Goal: Information Seeking & Learning: Learn about a topic

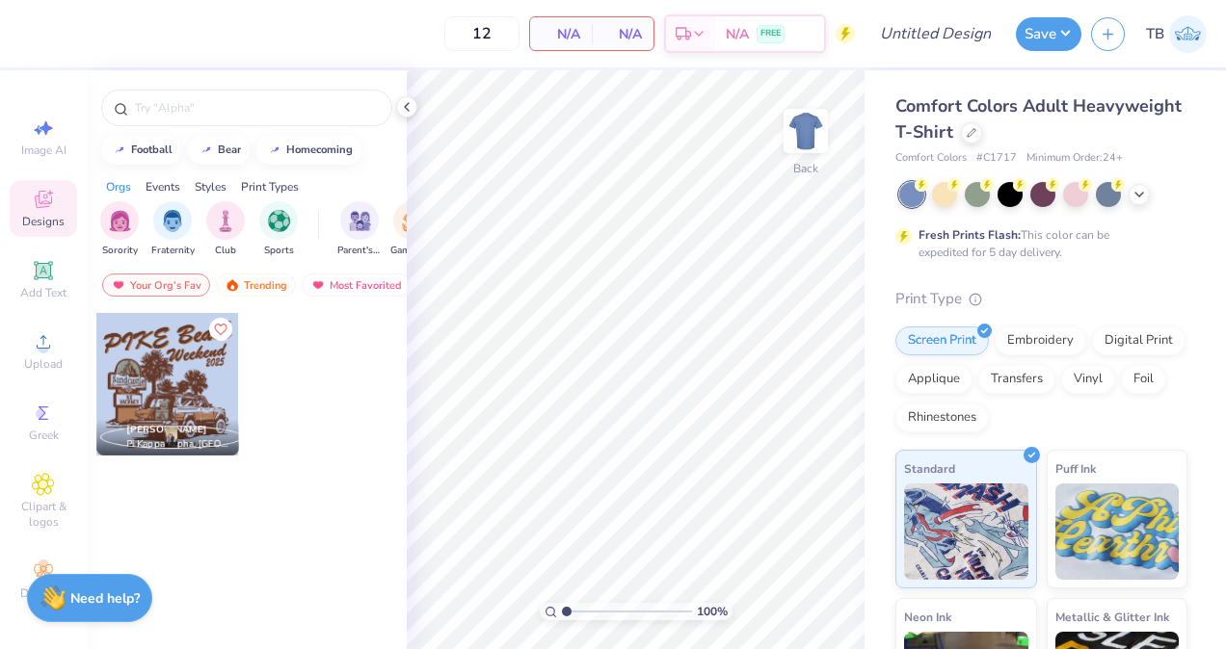
click at [1125, 189] on div at bounding box center [1043, 194] width 288 height 25
click at [1133, 197] on icon at bounding box center [1138, 192] width 15 height 15
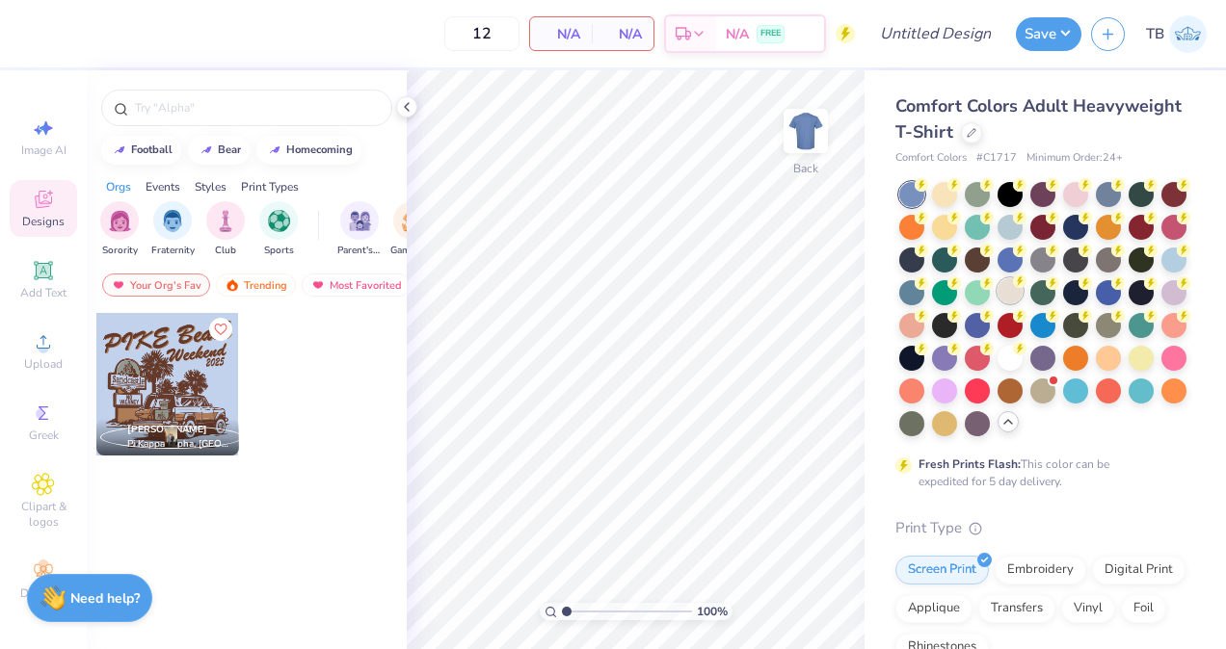
click at [1022, 291] on div at bounding box center [1009, 290] width 25 height 25
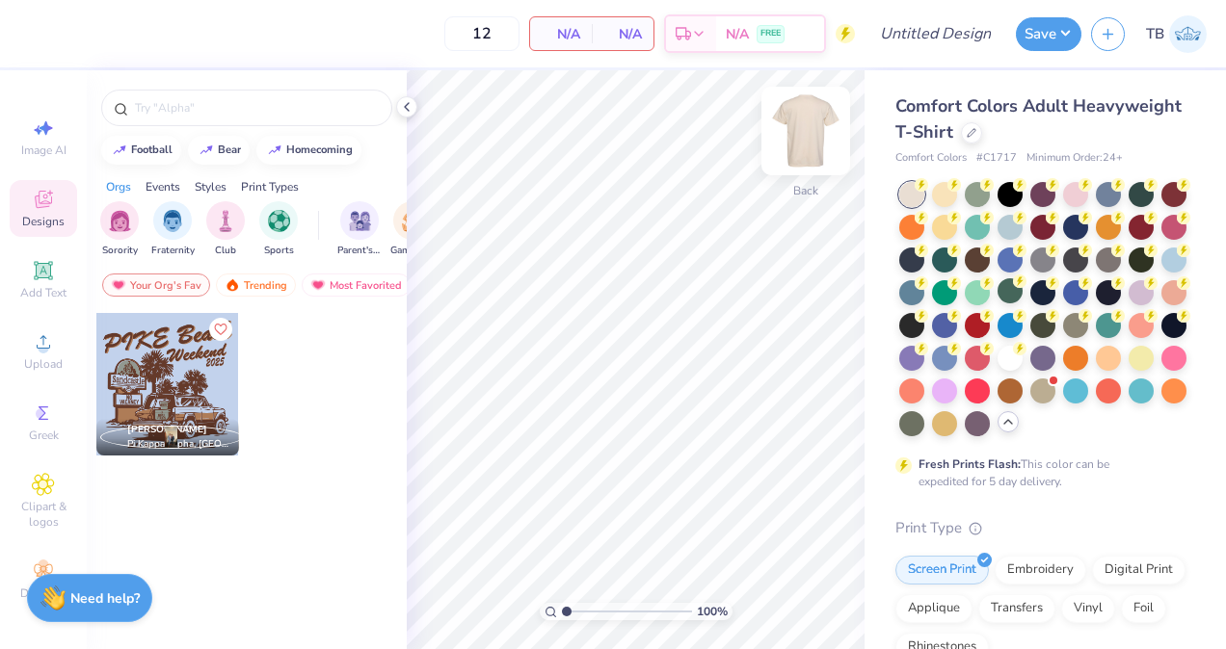
click at [808, 127] on img at bounding box center [805, 131] width 77 height 77
click at [166, 104] on input "text" at bounding box center [256, 107] width 247 height 19
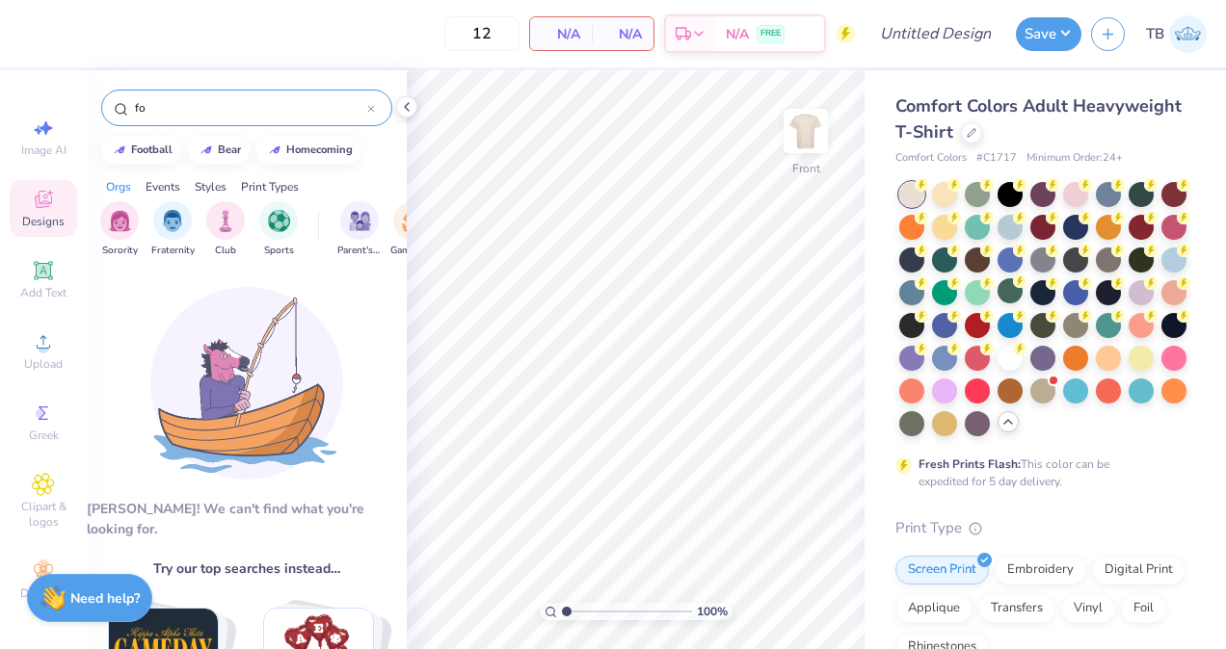
type input "f"
drag, startPoint x: 267, startPoint y: 98, endPoint x: 120, endPoint y: 112, distance: 147.1
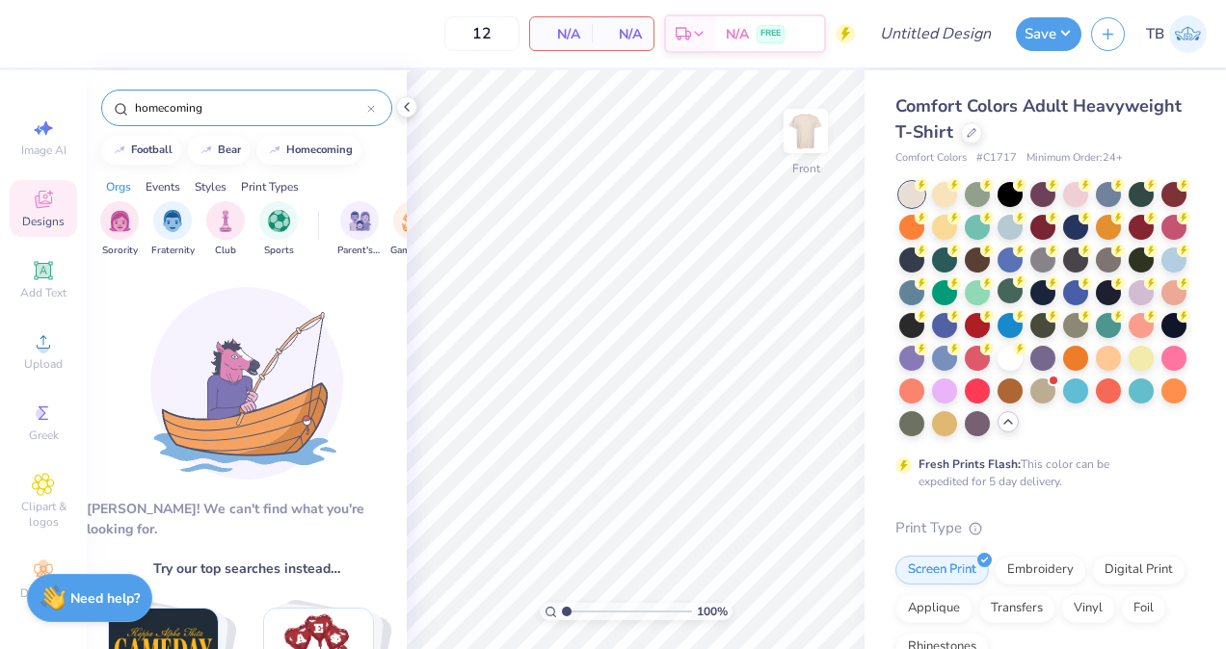
click at [120, 112] on div "homecoming" at bounding box center [246, 108] width 291 height 37
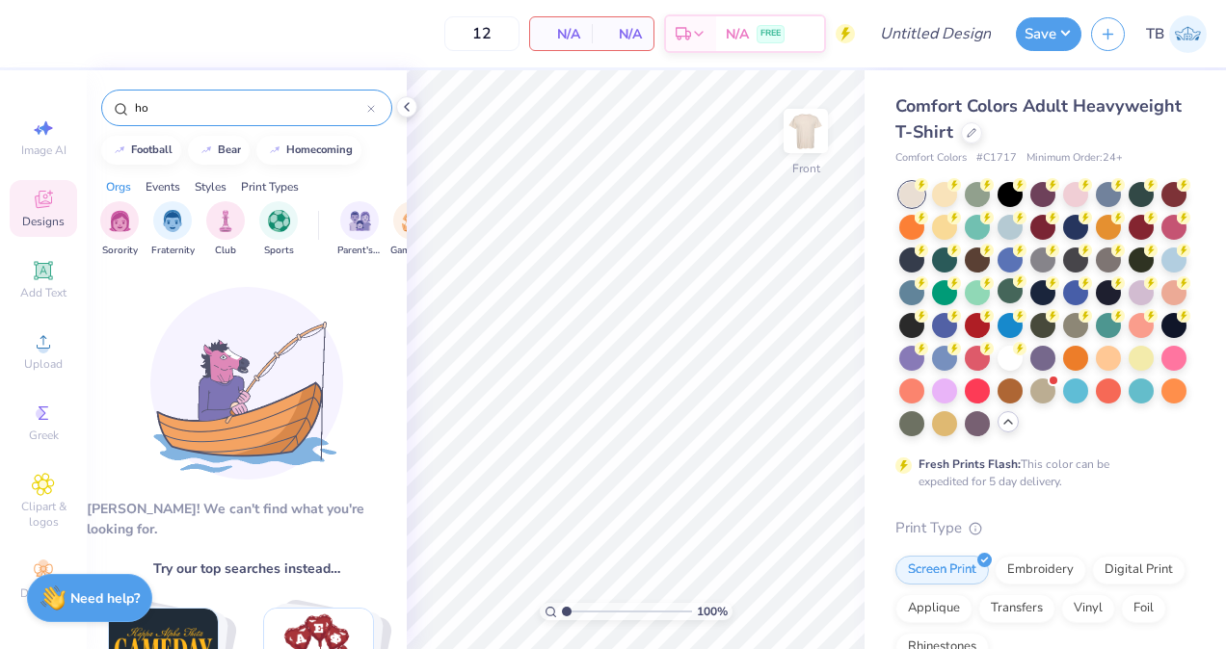
type input "h"
type input "f"
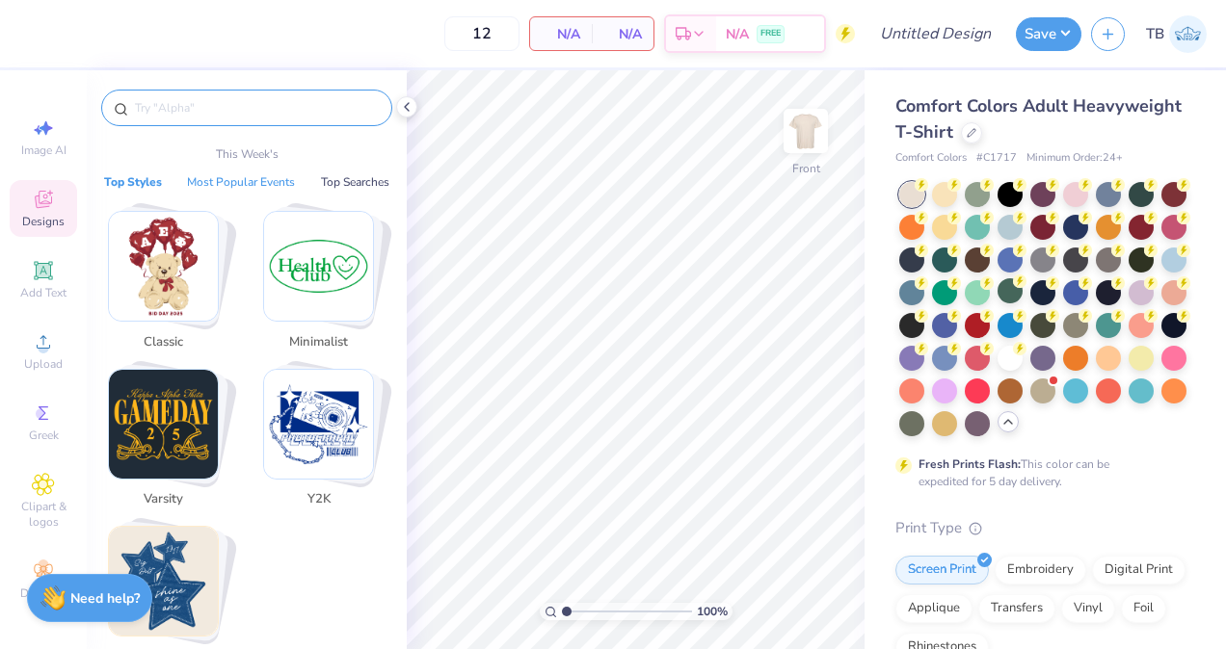
click at [257, 184] on button "Most Popular Events" at bounding box center [240, 181] width 119 height 19
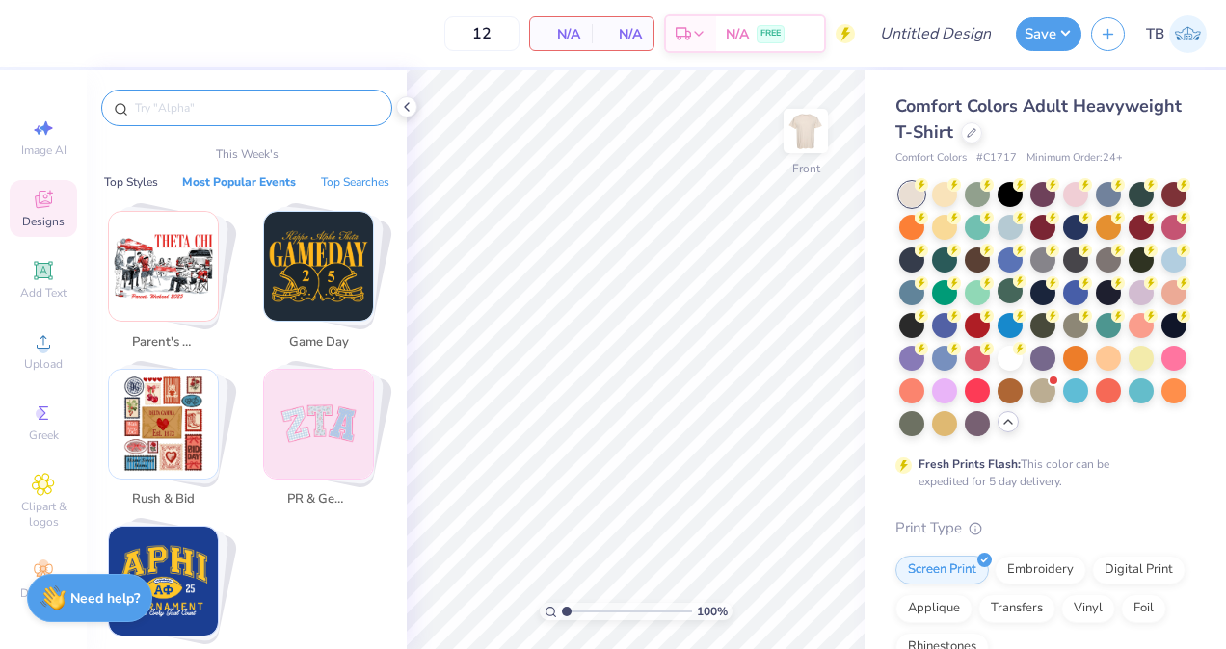
click at [337, 182] on button "Top Searches" at bounding box center [355, 181] width 80 height 19
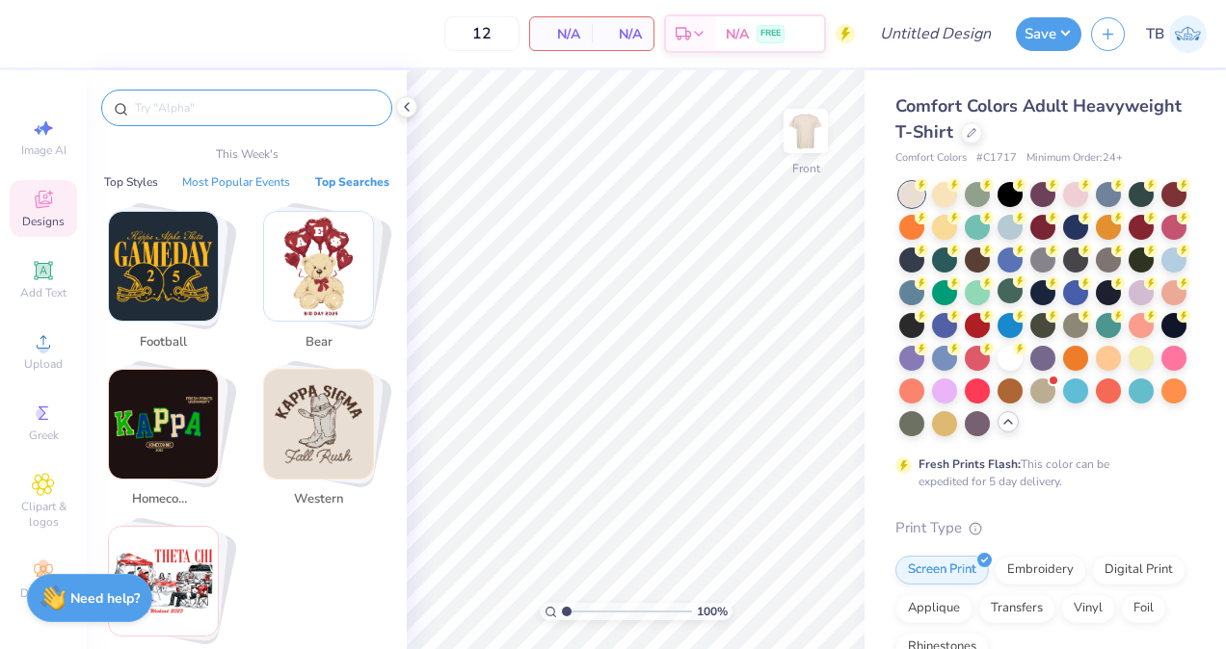
click at [241, 177] on button "Most Popular Events" at bounding box center [235, 181] width 119 height 19
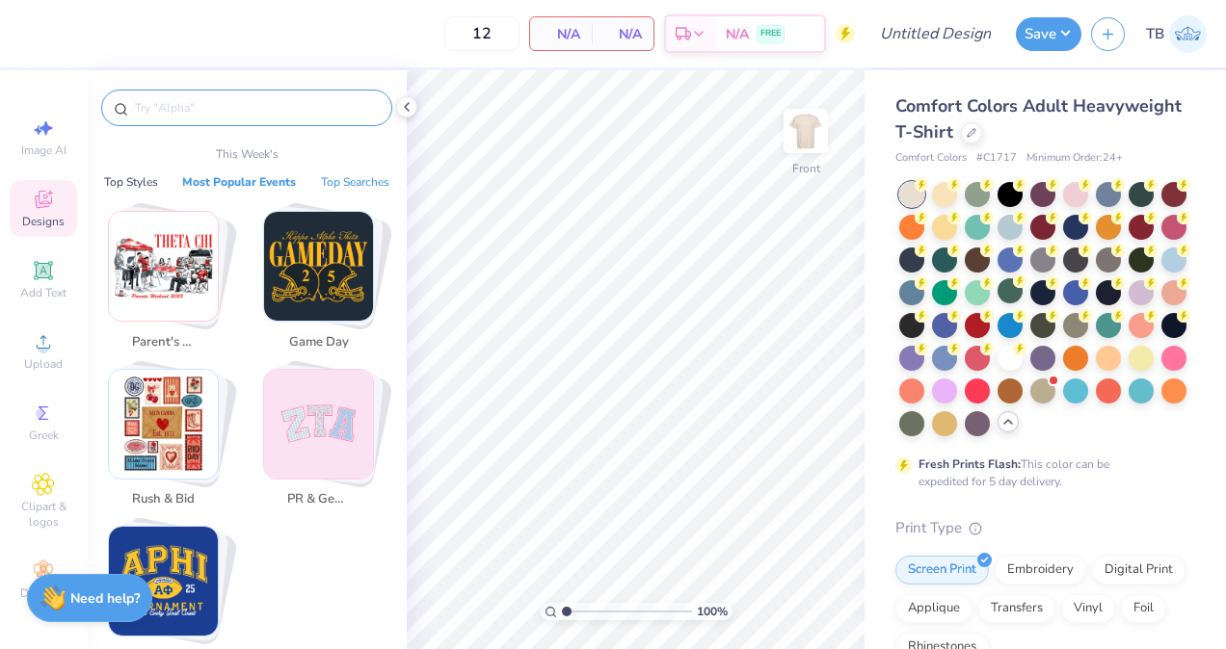
click at [324, 179] on button "Top Searches" at bounding box center [355, 181] width 80 height 19
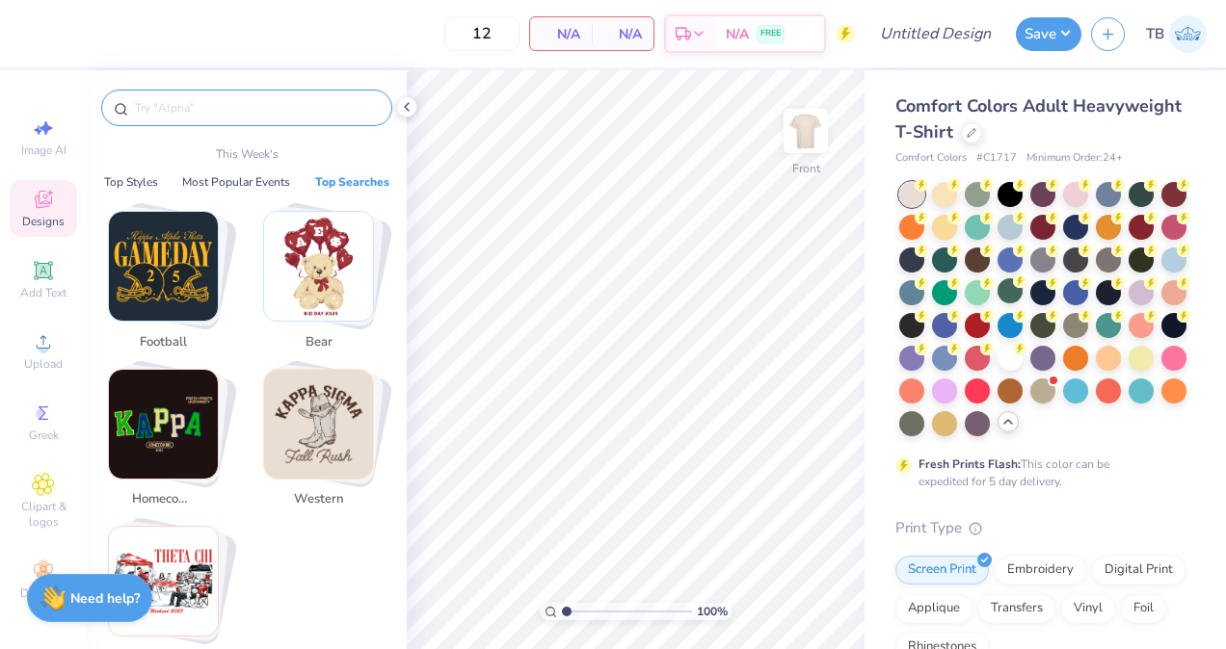
click at [193, 447] on img "Stack Card Button homecoming" at bounding box center [163, 424] width 109 height 109
type input "homecoming"
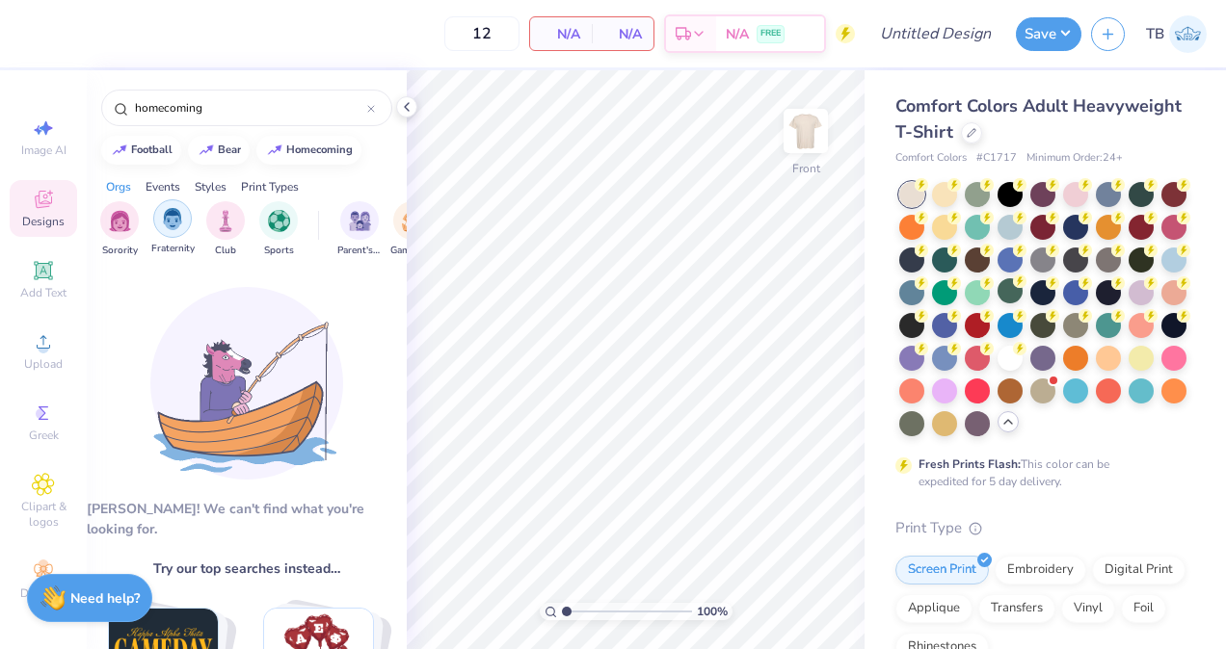
click at [175, 227] on img "filter for Fraternity" at bounding box center [172, 219] width 21 height 22
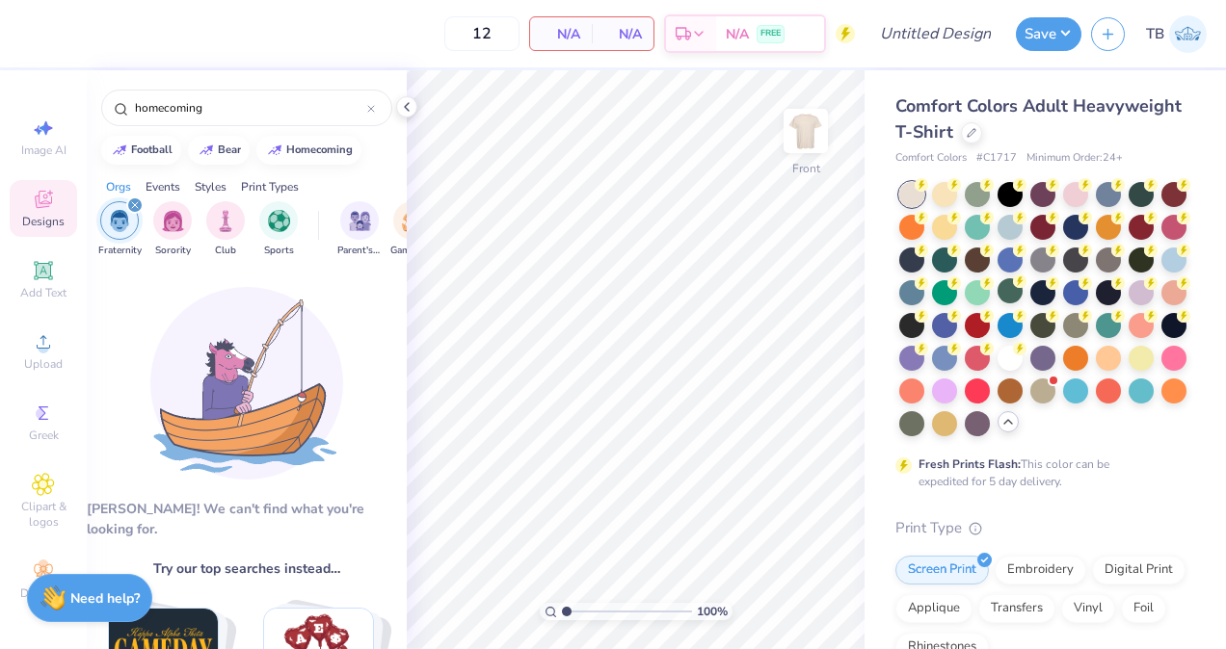
click at [157, 181] on div "Events" at bounding box center [163, 186] width 35 height 17
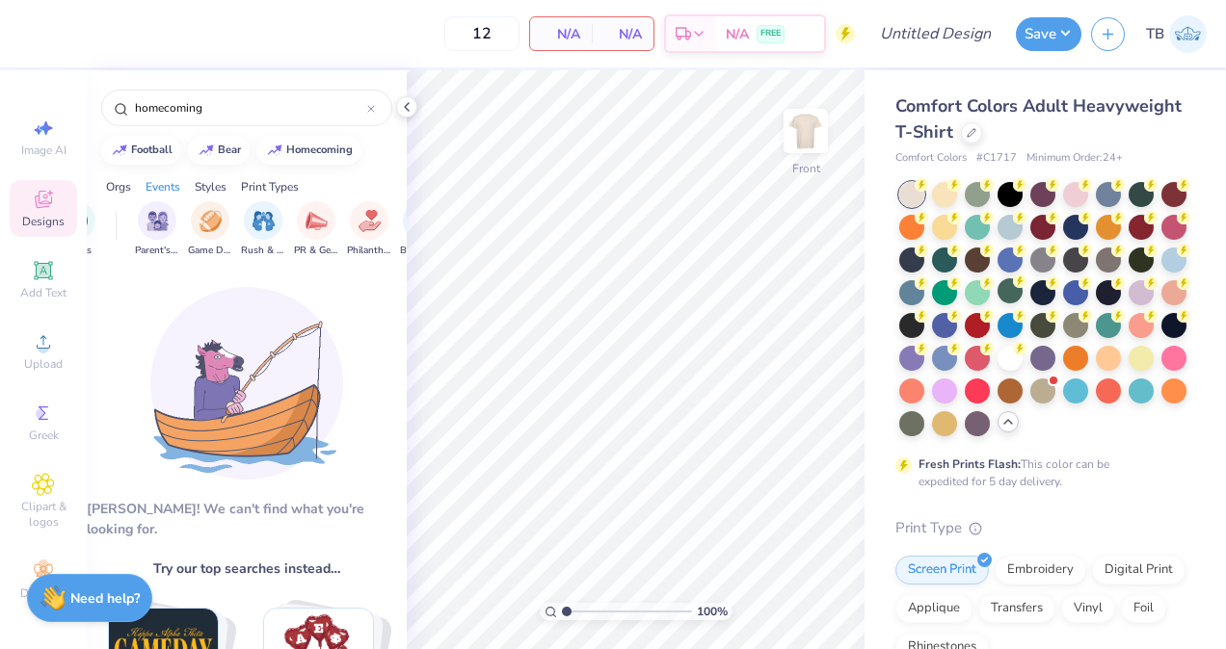
scroll to position [0, 240]
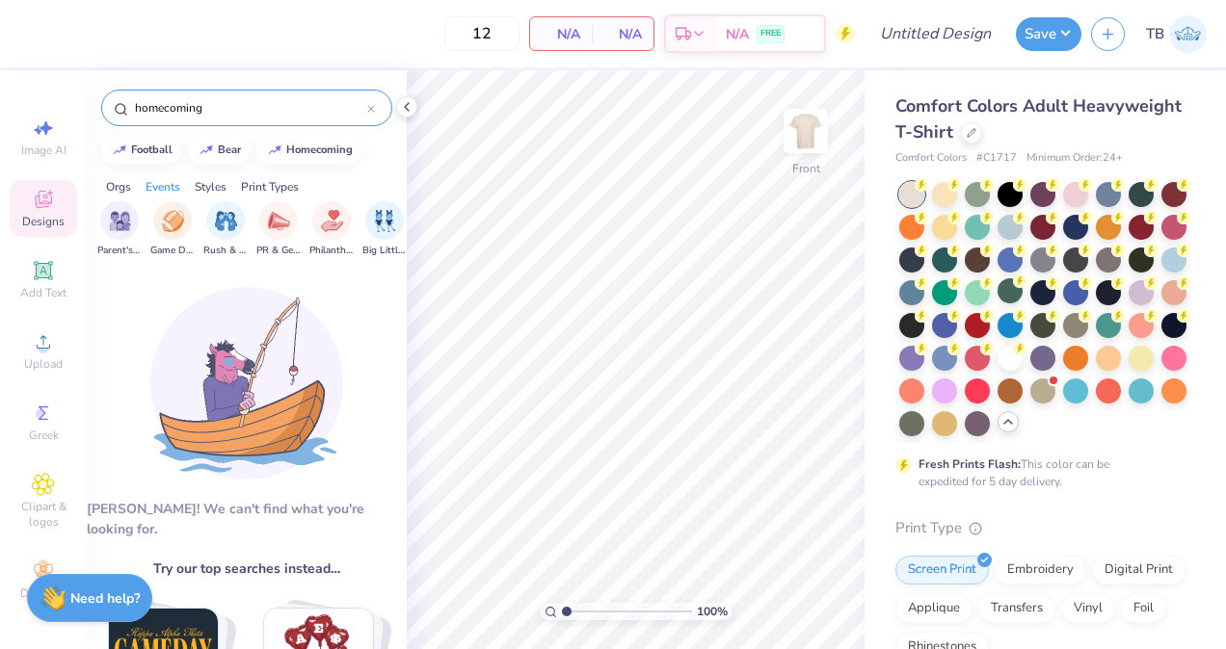
click at [373, 112] on icon at bounding box center [371, 109] width 8 height 8
